Goal: Task Accomplishment & Management: Complete application form

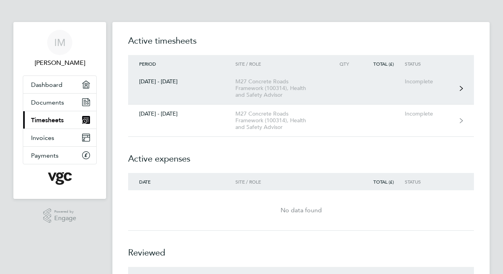
click at [153, 82] on div "[DATE] - [DATE]" at bounding box center [181, 81] width 107 height 7
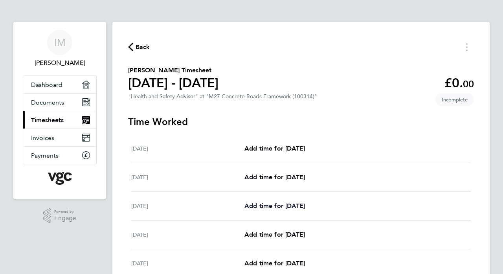
click at [258, 206] on span "Add time for [DATE]" at bounding box center [274, 205] width 61 height 7
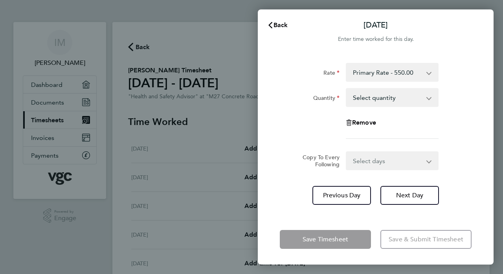
click at [430, 97] on app-icon-cross-button at bounding box center [432, 97] width 9 height 17
select select "1"
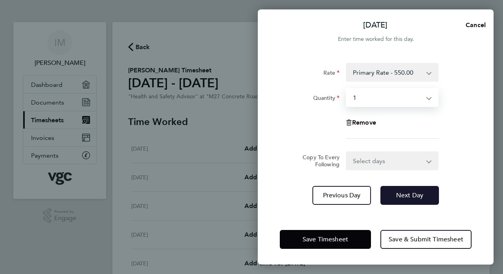
click at [404, 195] on span "Next Day" at bounding box center [409, 195] width 27 height 8
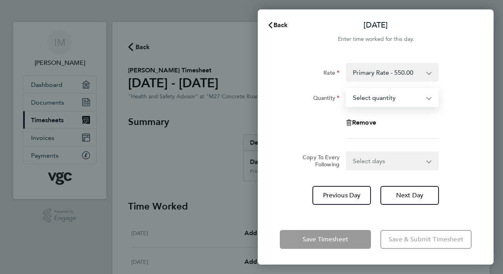
select select "1"
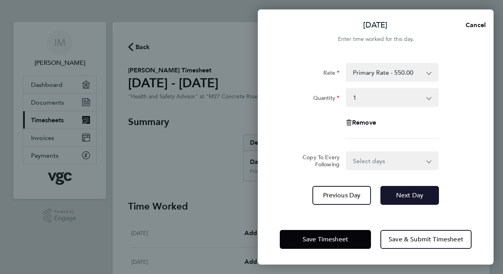
click at [398, 193] on span "Next Day" at bounding box center [409, 195] width 27 height 8
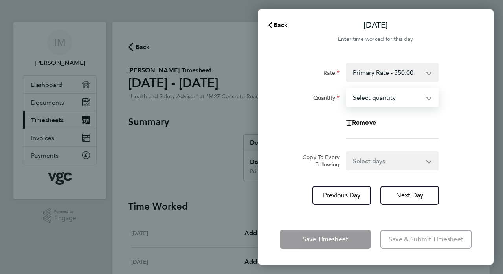
select select "1"
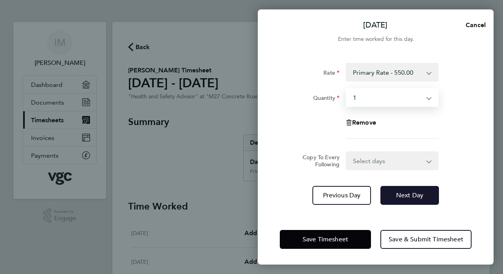
click at [399, 195] on span "Next Day" at bounding box center [409, 195] width 27 height 8
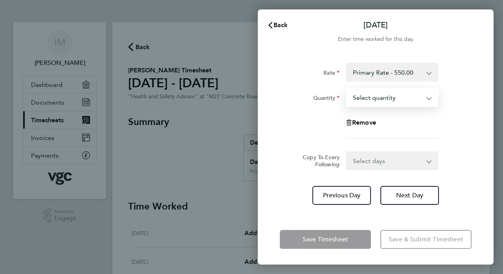
select select "1"
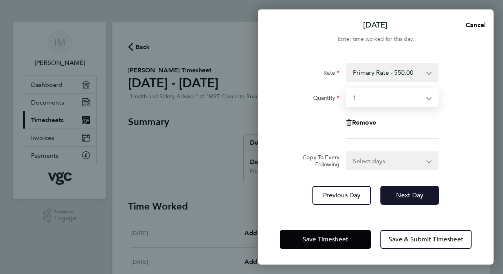
click at [404, 195] on span "Next Day" at bounding box center [409, 195] width 27 height 8
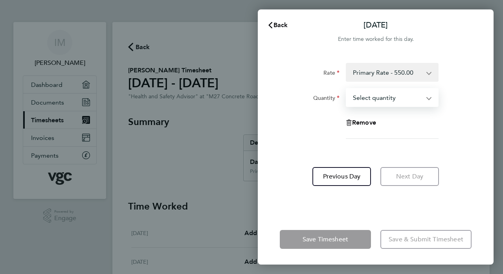
select select "1"
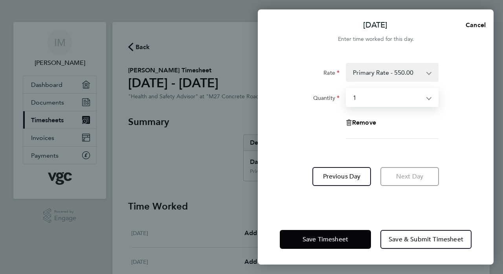
click at [389, 148] on form "Rate Primary Rate - 550.00 Quantity Select quantity 0.5 1 Remove" at bounding box center [376, 107] width 192 height 88
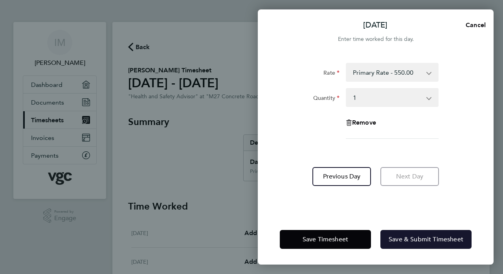
click at [412, 239] on span "Save & Submit Timesheet" at bounding box center [426, 239] width 75 height 8
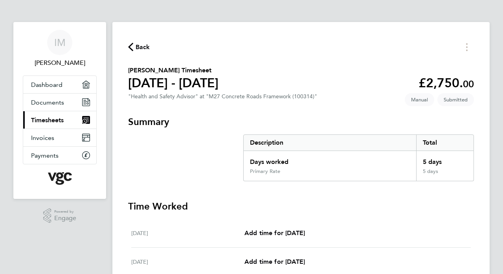
click at [313, 76] on section "[PERSON_NAME] Timesheet [DATE] - [DATE] £2,750. 00 "Health and Safety Advisor" …" at bounding box center [301, 84] width 346 height 37
